Goal: Task Accomplishment & Management: Use online tool/utility

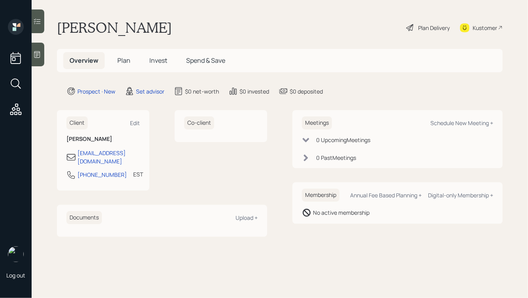
click at [38, 51] on icon at bounding box center [37, 55] width 8 height 8
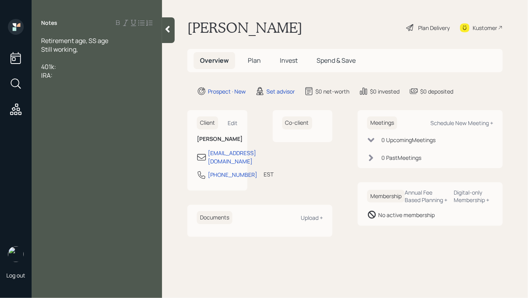
click at [53, 59] on div at bounding box center [96, 58] width 111 height 9
click at [73, 110] on div "IRA:" at bounding box center [96, 110] width 111 height 9
click at [125, 40] on div "Retirement age, SS age" at bounding box center [96, 40] width 111 height 9
click at [85, 62] on div at bounding box center [96, 66] width 111 height 9
click at [114, 54] on div "Still working, salary:" at bounding box center [96, 58] width 111 height 9
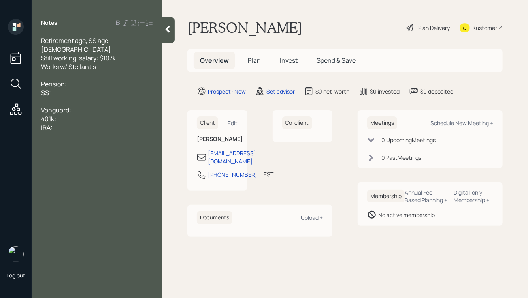
click at [98, 88] on div "SS:" at bounding box center [96, 92] width 111 height 9
click at [74, 141] on div "SUV loan -" at bounding box center [96, 145] width 111 height 9
click at [72, 149] on div "CCs" at bounding box center [96, 153] width 111 height 9
click at [107, 141] on div "SUV loan:" at bounding box center [96, 145] width 111 height 9
click at [68, 149] on div "CCs:" at bounding box center [96, 153] width 111 height 9
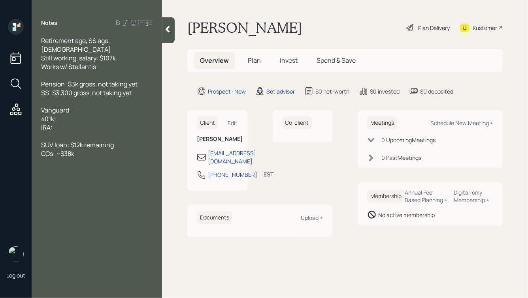
click at [63, 132] on div at bounding box center [96, 136] width 111 height 9
click at [73, 123] on div "IRA:" at bounding box center [96, 127] width 111 height 9
click at [96, 123] on div "IRA:" at bounding box center [96, 127] width 111 height 9
click at [69, 106] on span "Vanguard:" at bounding box center [56, 110] width 30 height 9
click at [117, 106] on div "Vanguard Brokerage:" at bounding box center [96, 110] width 111 height 9
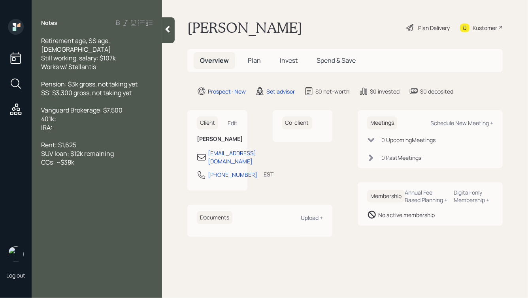
click at [70, 123] on div "IRA:" at bounding box center [96, 127] width 111 height 9
click at [64, 115] on div "401k:" at bounding box center [96, 119] width 111 height 9
click at [60, 115] on span "401k: putting in 10%, no match" at bounding box center [85, 119] width 88 height 9
click at [62, 123] on div "IRA:" at bounding box center [96, 127] width 111 height 9
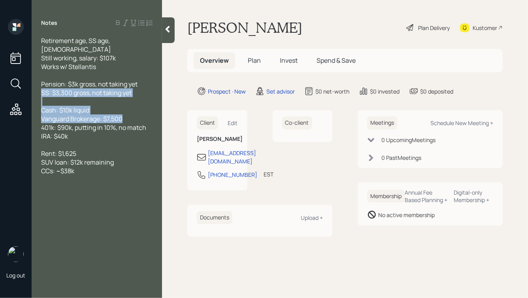
drag, startPoint x: 128, startPoint y: 113, endPoint x: 41, endPoint y: 82, distance: 91.9
click at [41, 82] on div "Retirement age, SS age, [DEMOGRAPHIC_DATA] Still working, salary: $107k Works w…" at bounding box center [96, 110] width 111 height 148
click at [88, 97] on div at bounding box center [96, 101] width 111 height 9
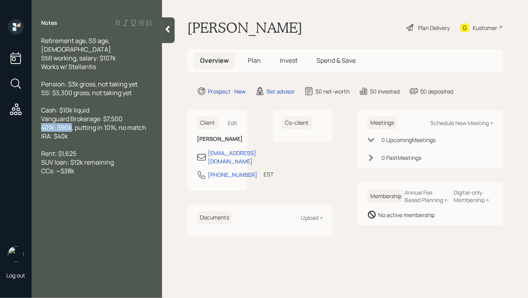
drag, startPoint x: 41, startPoint y: 120, endPoint x: 73, endPoint y: 121, distance: 31.2
click at [73, 123] on span "401k: $90k, putting in 10%, no match" at bounding box center [93, 127] width 105 height 9
drag, startPoint x: 68, startPoint y: 129, endPoint x: 38, endPoint y: 115, distance: 33.4
click at [38, 115] on div "Retirement age, SS age, [DEMOGRAPHIC_DATA] Still working, salary: $107k Works w…" at bounding box center [97, 110] width 130 height 148
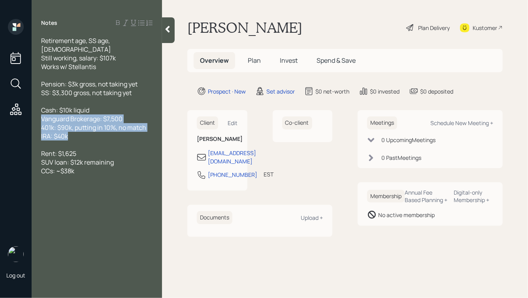
click at [92, 115] on span "Vanguard Brokerage: $7,500" at bounding box center [81, 119] width 81 height 9
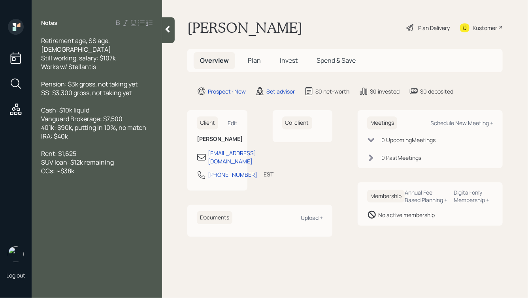
click at [167, 33] on div at bounding box center [168, 30] width 13 height 26
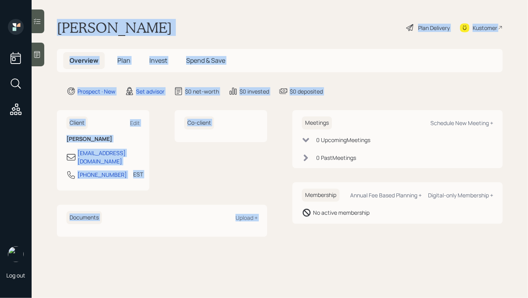
drag, startPoint x: 328, startPoint y: 96, endPoint x: 205, endPoint y: 13, distance: 148.9
click at [205, 13] on main "[PERSON_NAME] Plan Delivery Kustomer Overview Plan Invest Spend & Save Prospect…" at bounding box center [280, 149] width 496 height 298
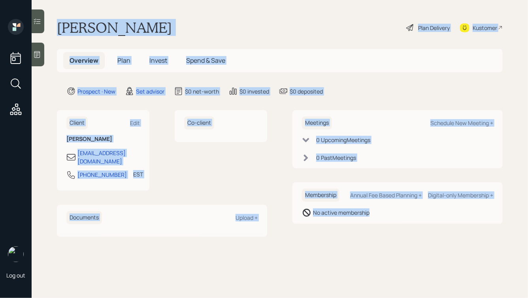
drag, startPoint x: 56, startPoint y: 17, endPoint x: 339, endPoint y: 234, distance: 356.7
click at [339, 234] on main "[PERSON_NAME] Plan Delivery Kustomer Overview Plan Invest Spend & Save Prospect…" at bounding box center [280, 149] width 496 height 298
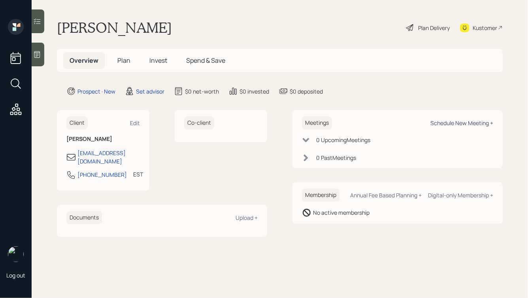
click at [452, 123] on div "Schedule New Meeting +" at bounding box center [461, 123] width 63 height 8
select select "round-[PERSON_NAME]"
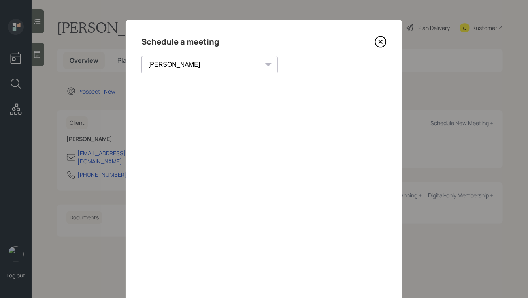
scroll to position [57, 0]
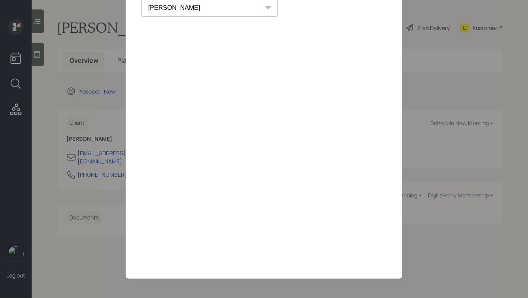
click at [230, 19] on div "Schedule a meeting [PERSON_NAME] [PERSON_NAME] [PERSON_NAME] [PERSON_NAME] [PER…" at bounding box center [264, 121] width 276 height 316
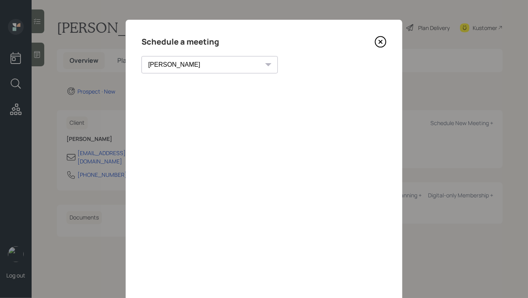
click at [382, 43] on icon at bounding box center [380, 42] width 12 height 12
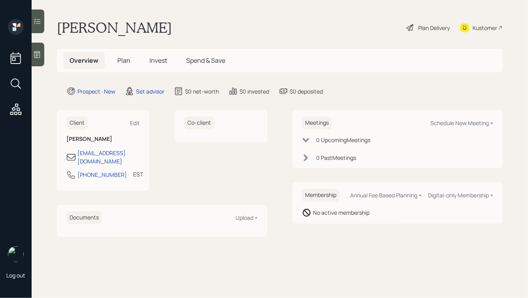
click at [37, 53] on icon at bounding box center [37, 55] width 8 height 8
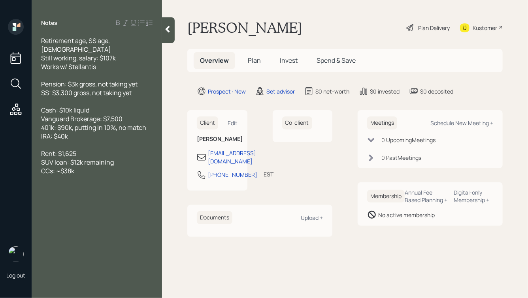
click at [162, 29] on div at bounding box center [168, 30] width 13 height 26
